Goal: Entertainment & Leisure: Consume media (video, audio)

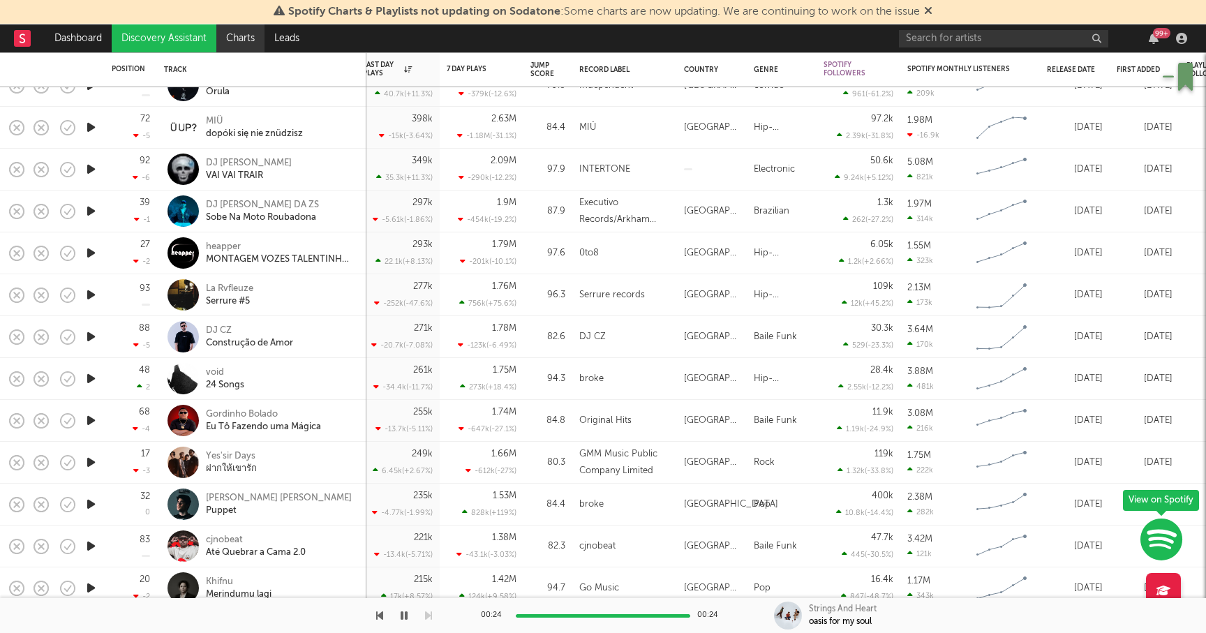
click at [246, 35] on link "Charts" at bounding box center [240, 38] width 48 height 28
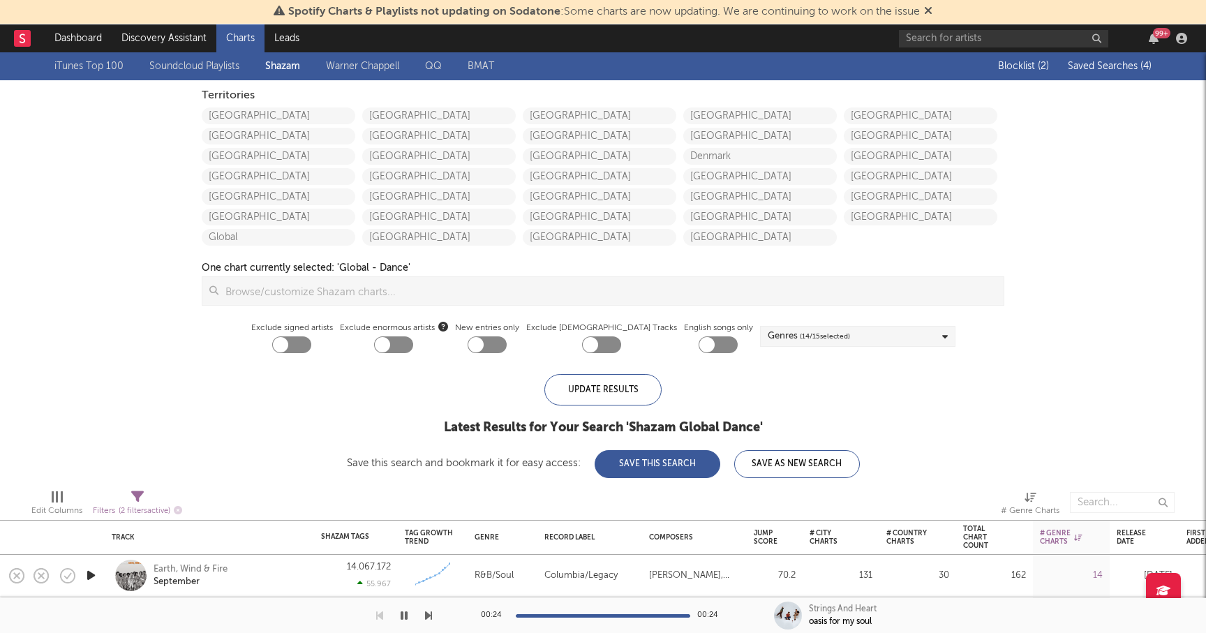
click at [1106, 62] on span "Saved Searches ( 4 )" at bounding box center [1110, 66] width 84 height 10
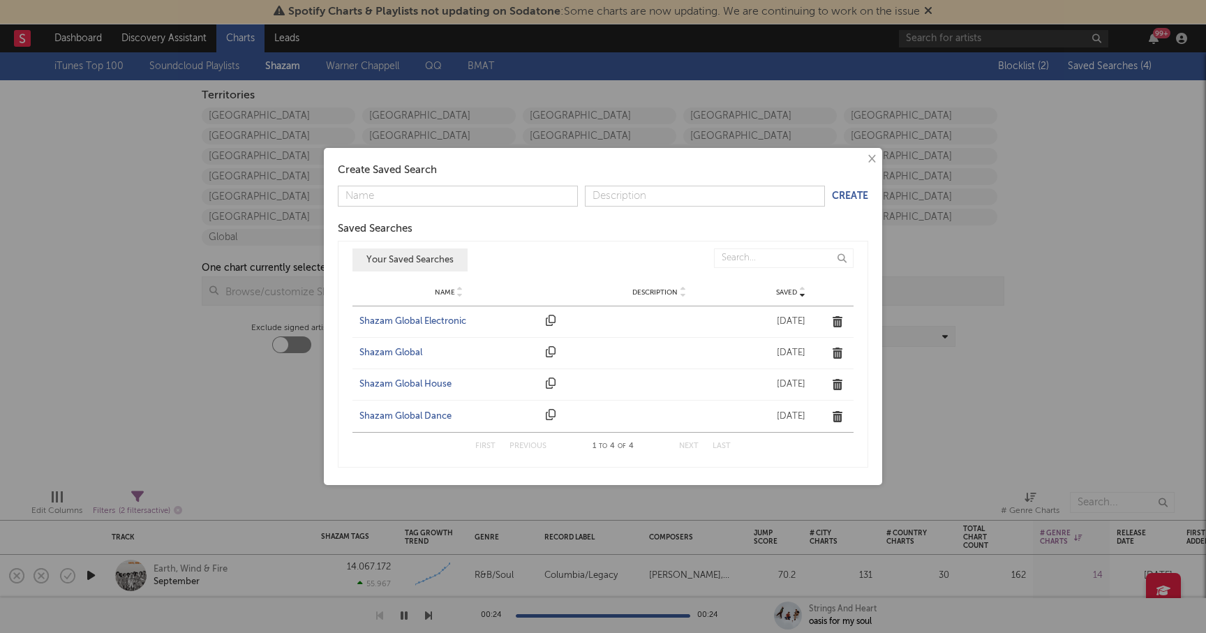
click at [394, 410] on div "Shazam Global Dance" at bounding box center [448, 417] width 179 height 14
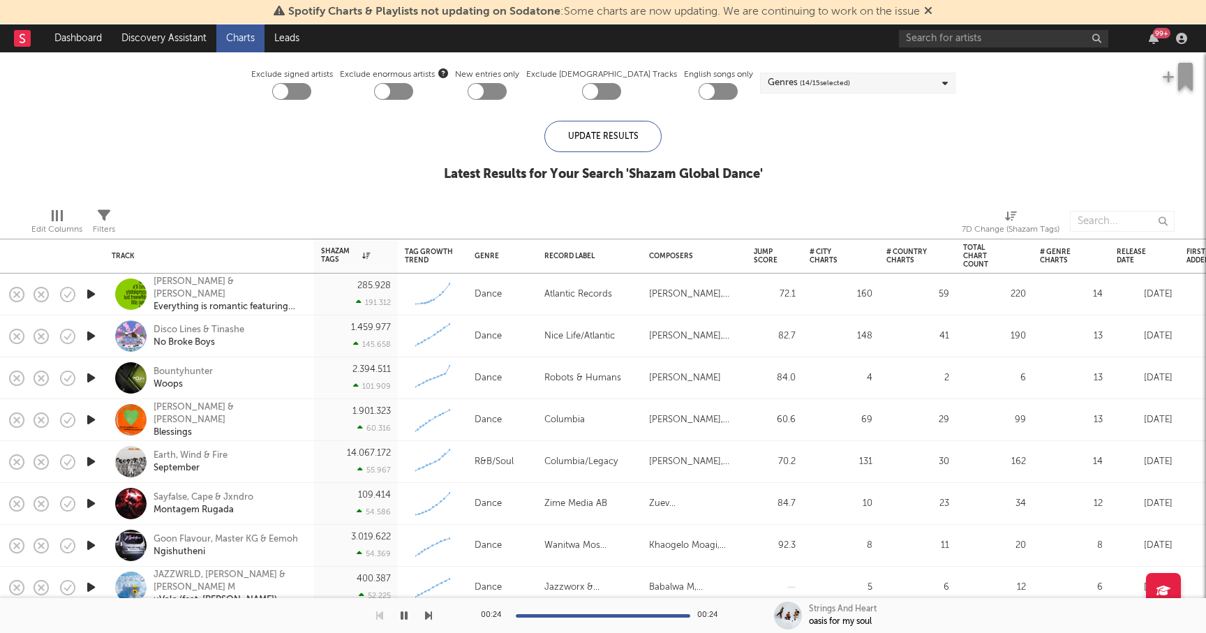
click at [89, 376] on icon "button" at bounding box center [91, 377] width 15 height 17
click at [91, 378] on icon "button" at bounding box center [90, 377] width 13 height 17
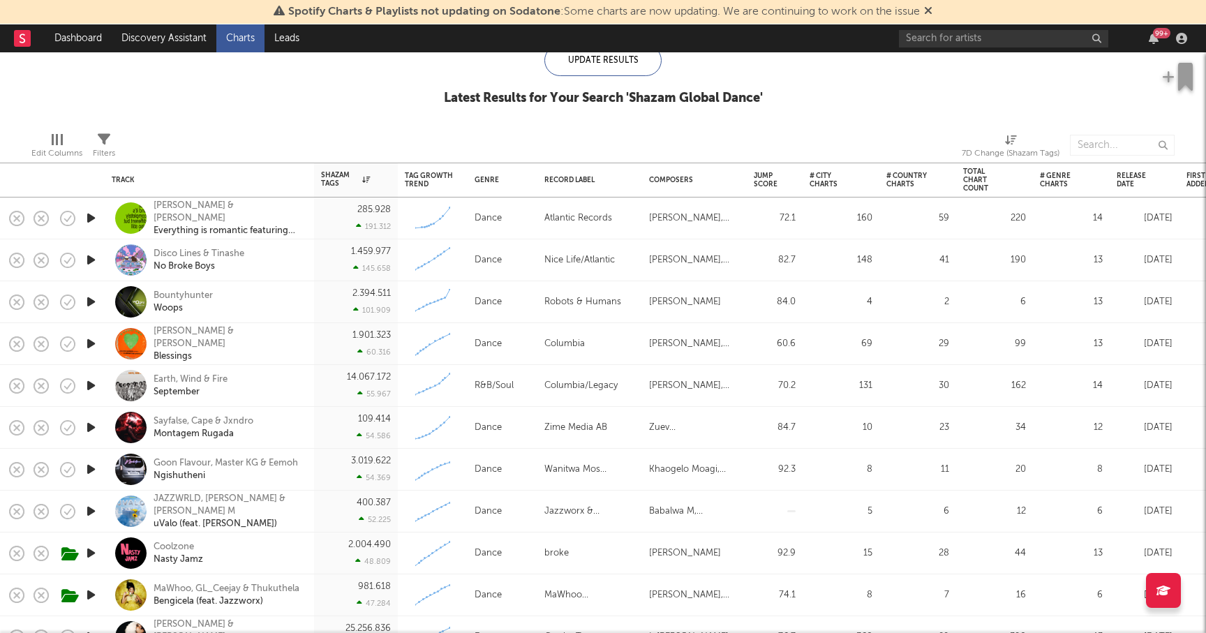
click at [91, 428] on icon "button" at bounding box center [91, 427] width 15 height 17
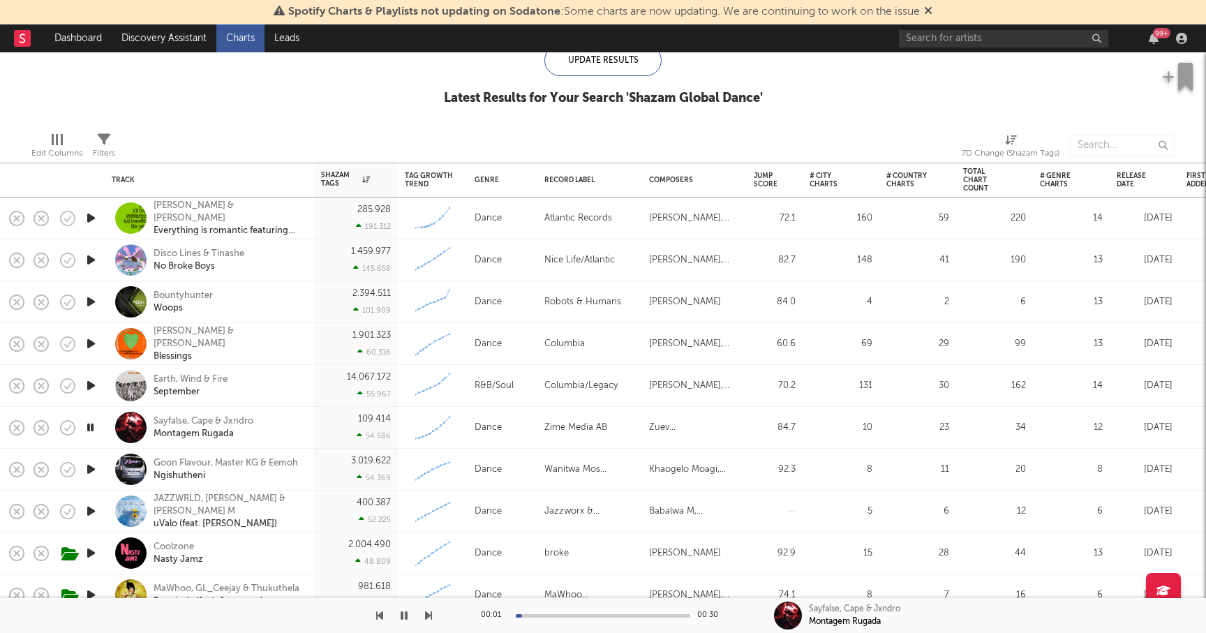
click at [88, 468] on icon "button" at bounding box center [91, 469] width 15 height 17
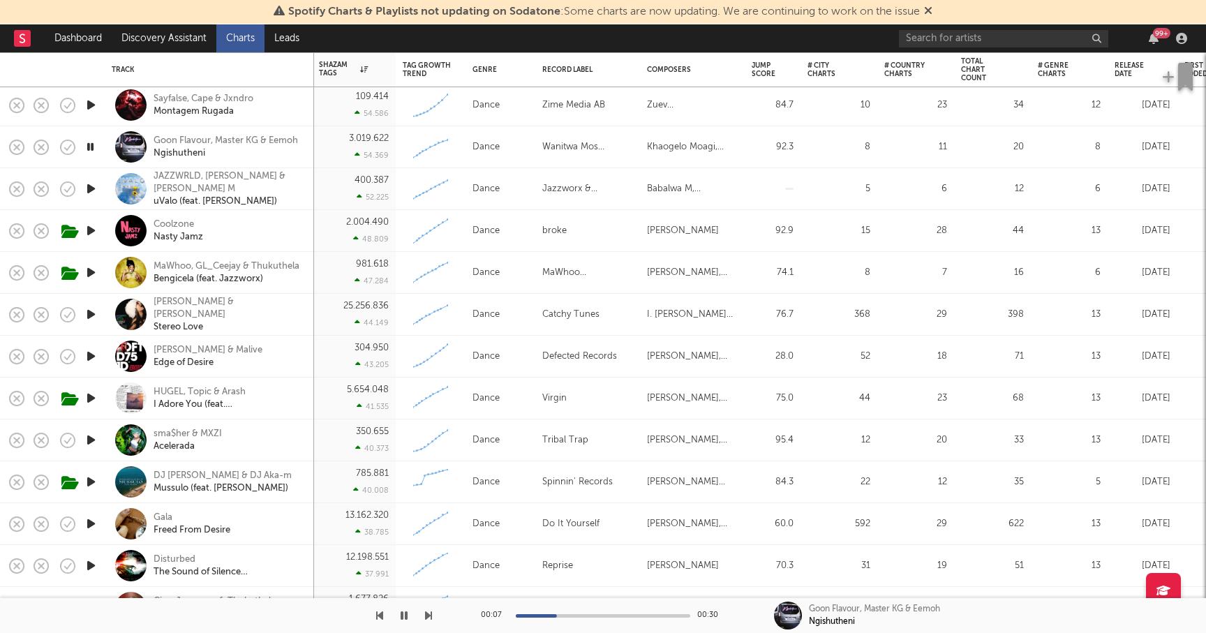
click at [94, 144] on icon "button" at bounding box center [90, 146] width 13 height 17
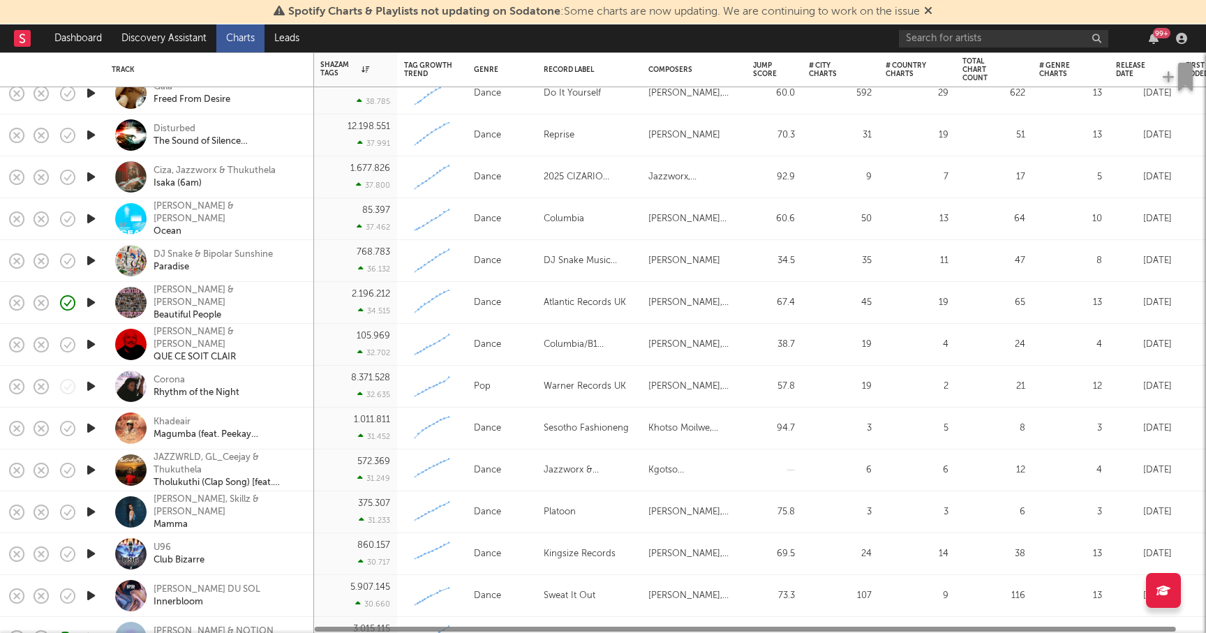
click at [87, 429] on icon "button" at bounding box center [91, 427] width 15 height 17
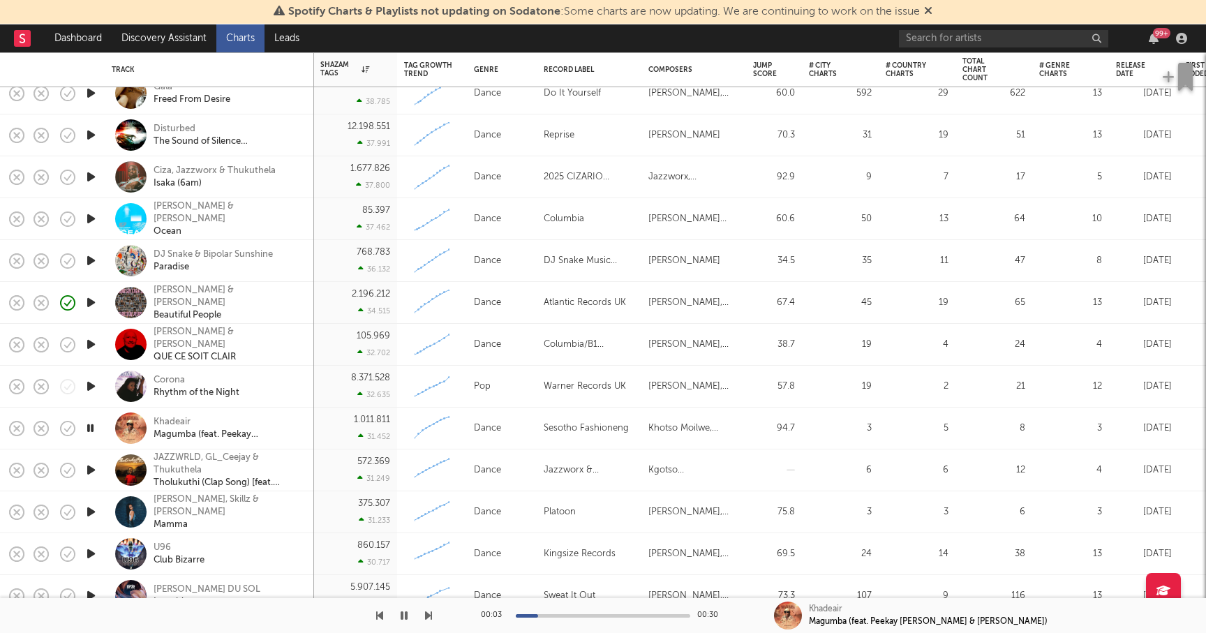
click at [87, 471] on icon "button" at bounding box center [91, 469] width 15 height 17
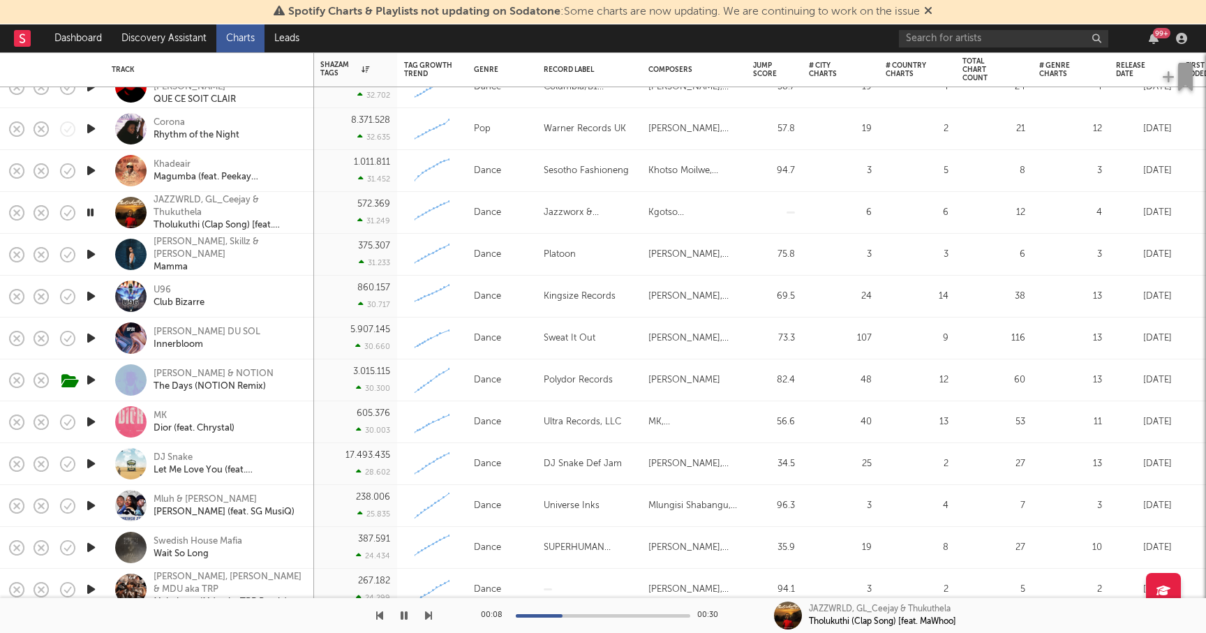
click at [90, 252] on icon "button" at bounding box center [91, 254] width 15 height 17
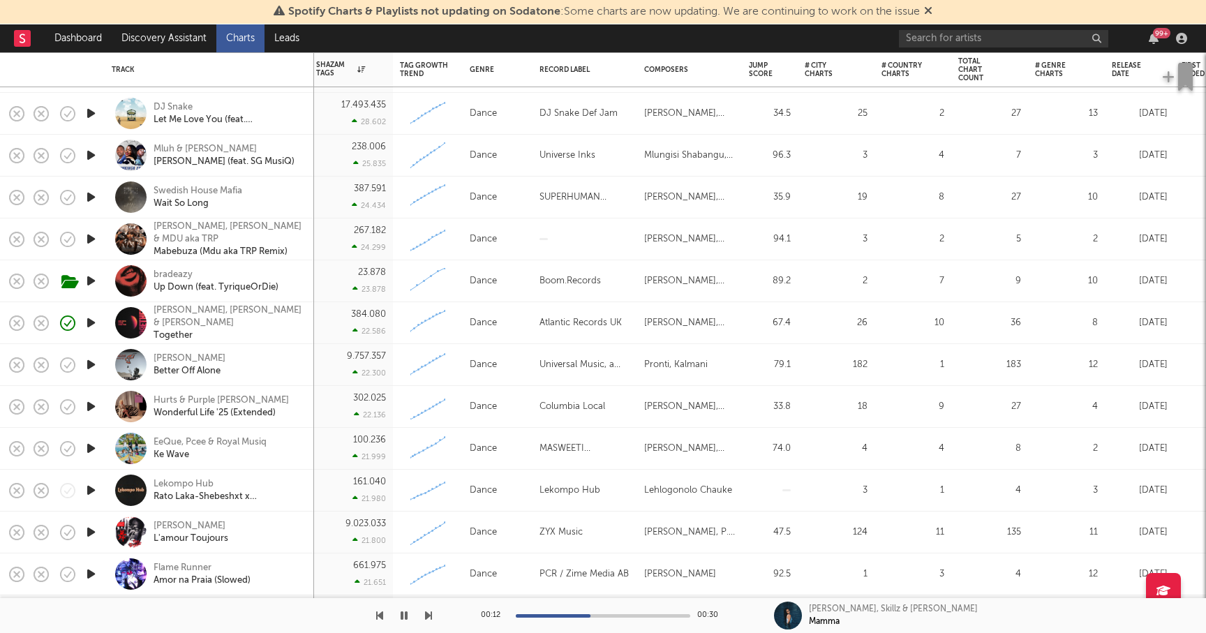
click at [91, 445] on icon "button" at bounding box center [91, 448] width 15 height 17
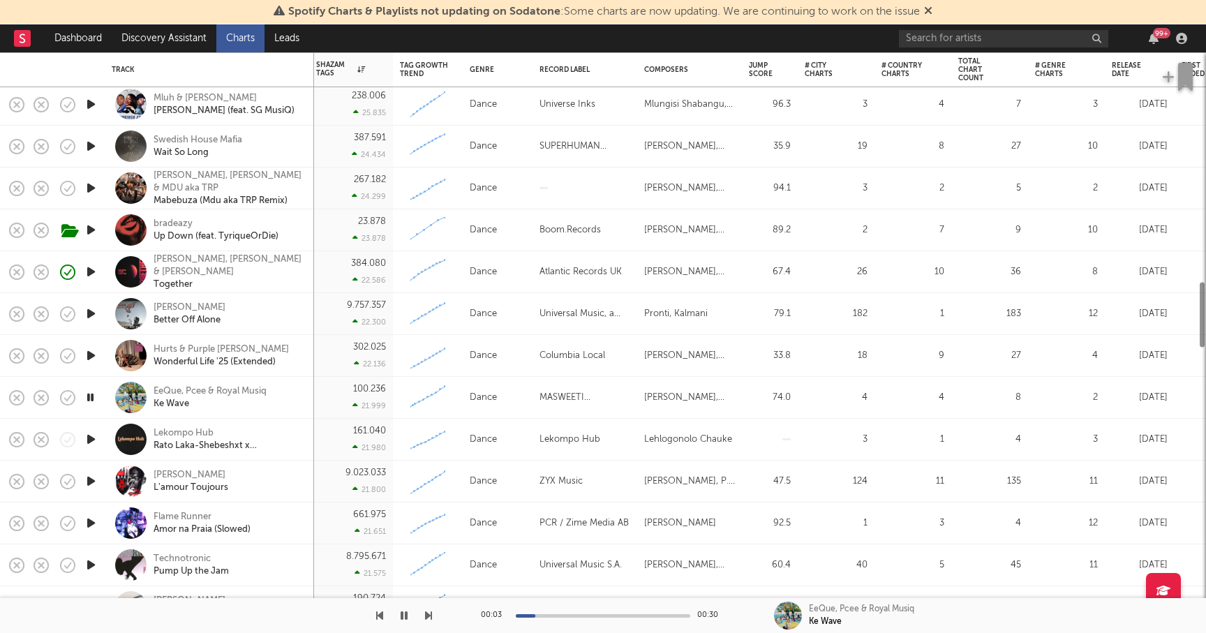
click at [92, 437] on icon "button" at bounding box center [91, 439] width 15 height 17
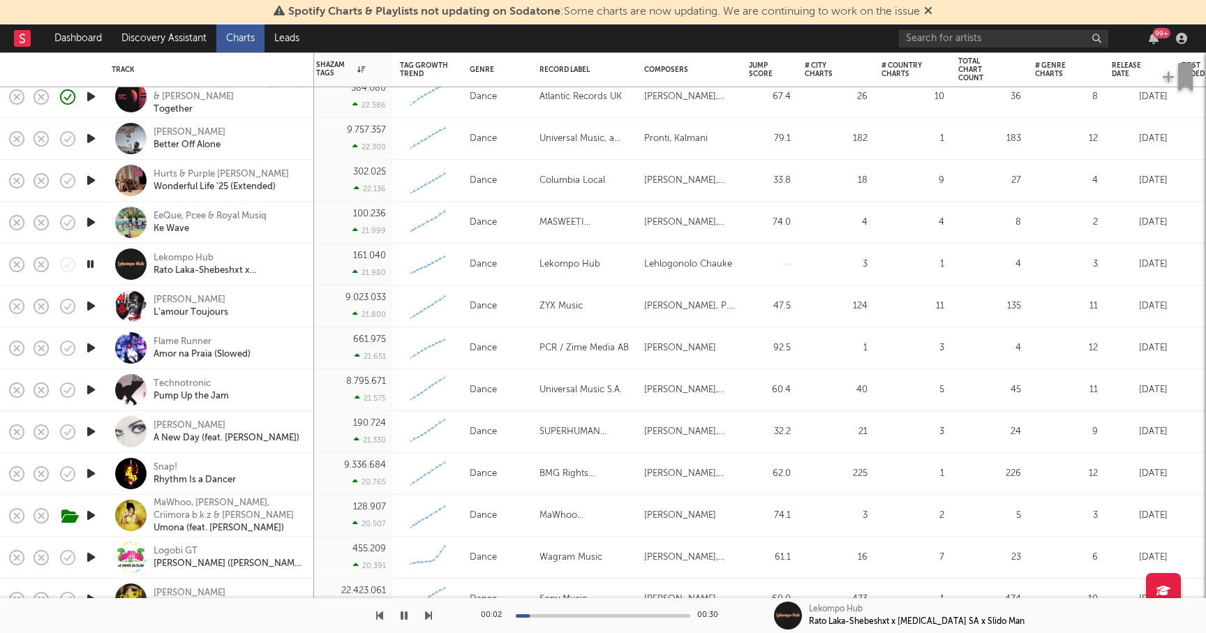
click at [86, 347] on icon "button" at bounding box center [91, 347] width 15 height 17
click at [86, 347] on icon "button" at bounding box center [90, 347] width 13 height 17
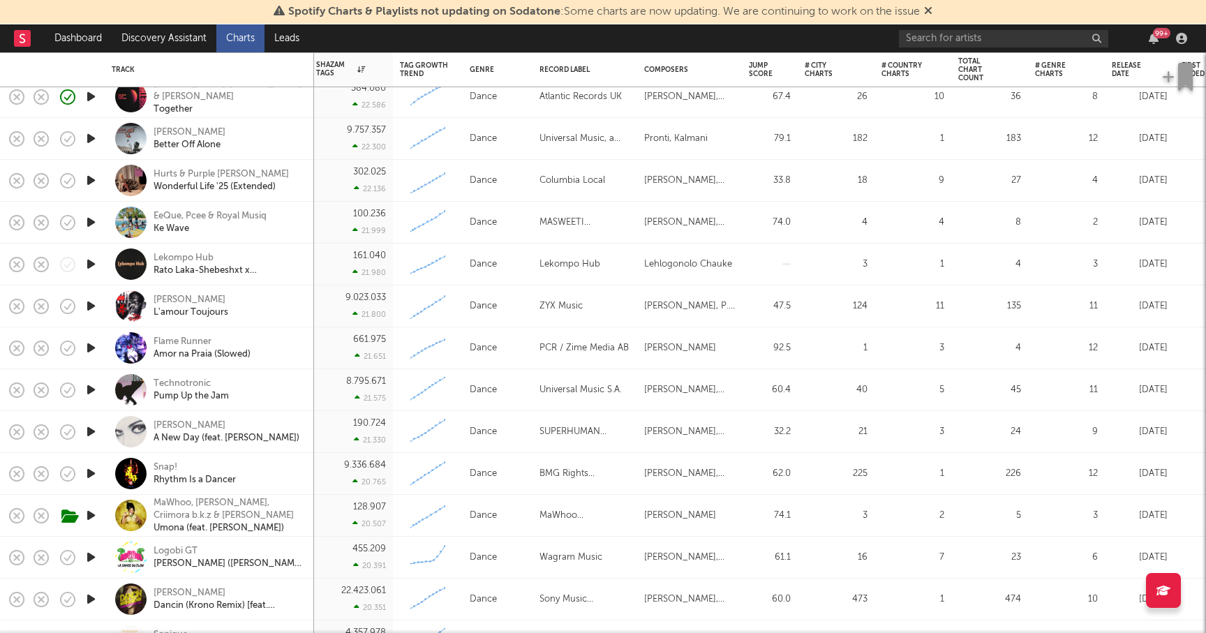
click at [86, 347] on icon "button" at bounding box center [91, 347] width 15 height 17
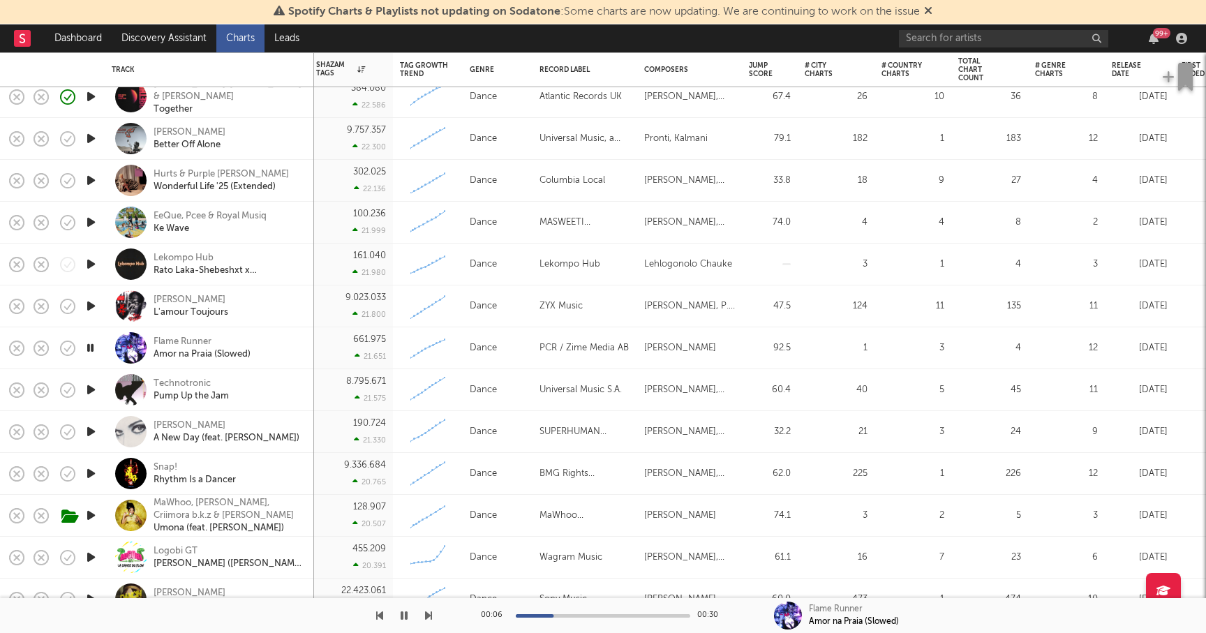
click at [86, 347] on icon "button" at bounding box center [90, 347] width 13 height 17
